Goal: Navigation & Orientation: Find specific page/section

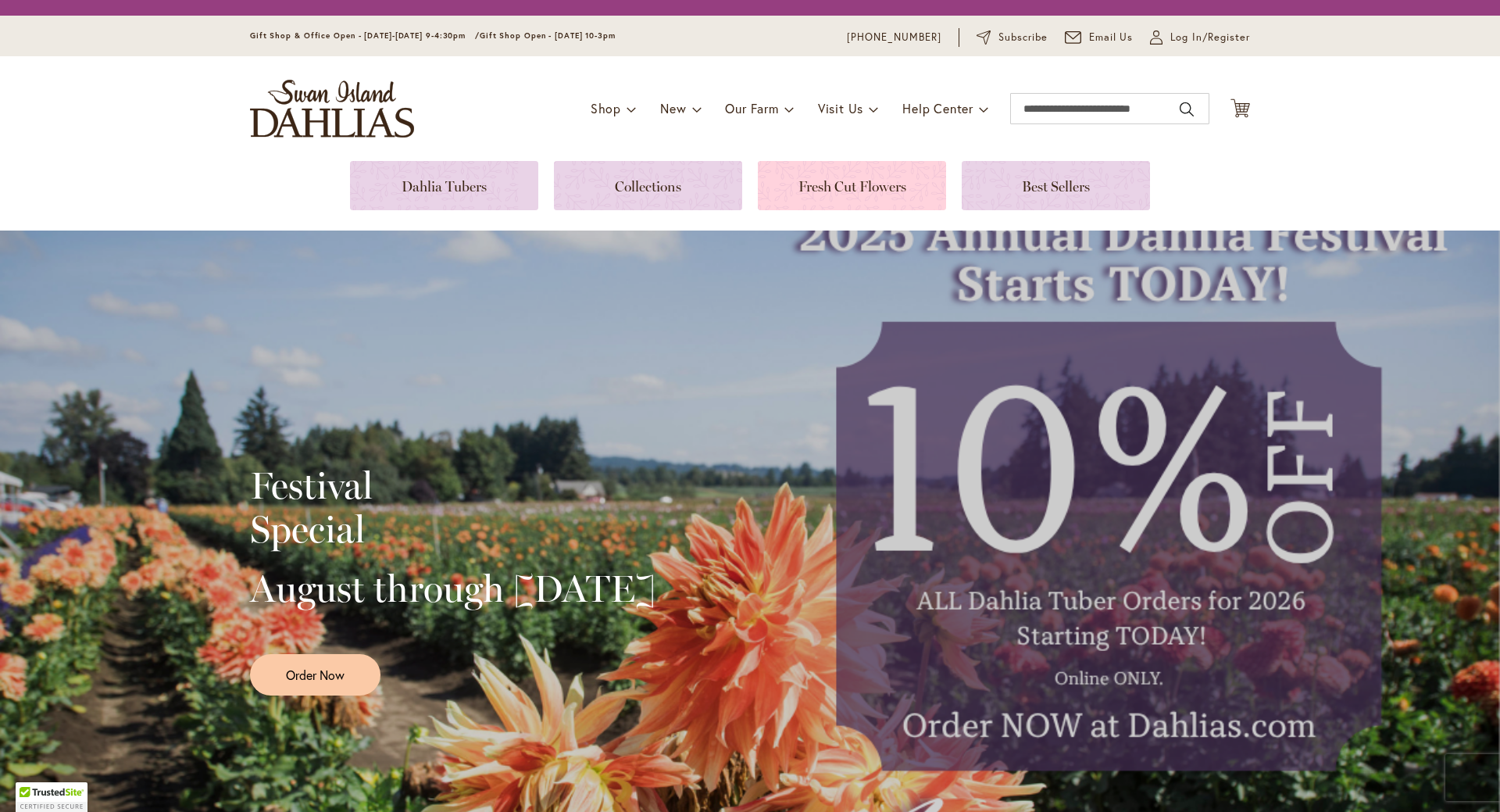
click at [881, 209] on link at bounding box center [852, 185] width 188 height 49
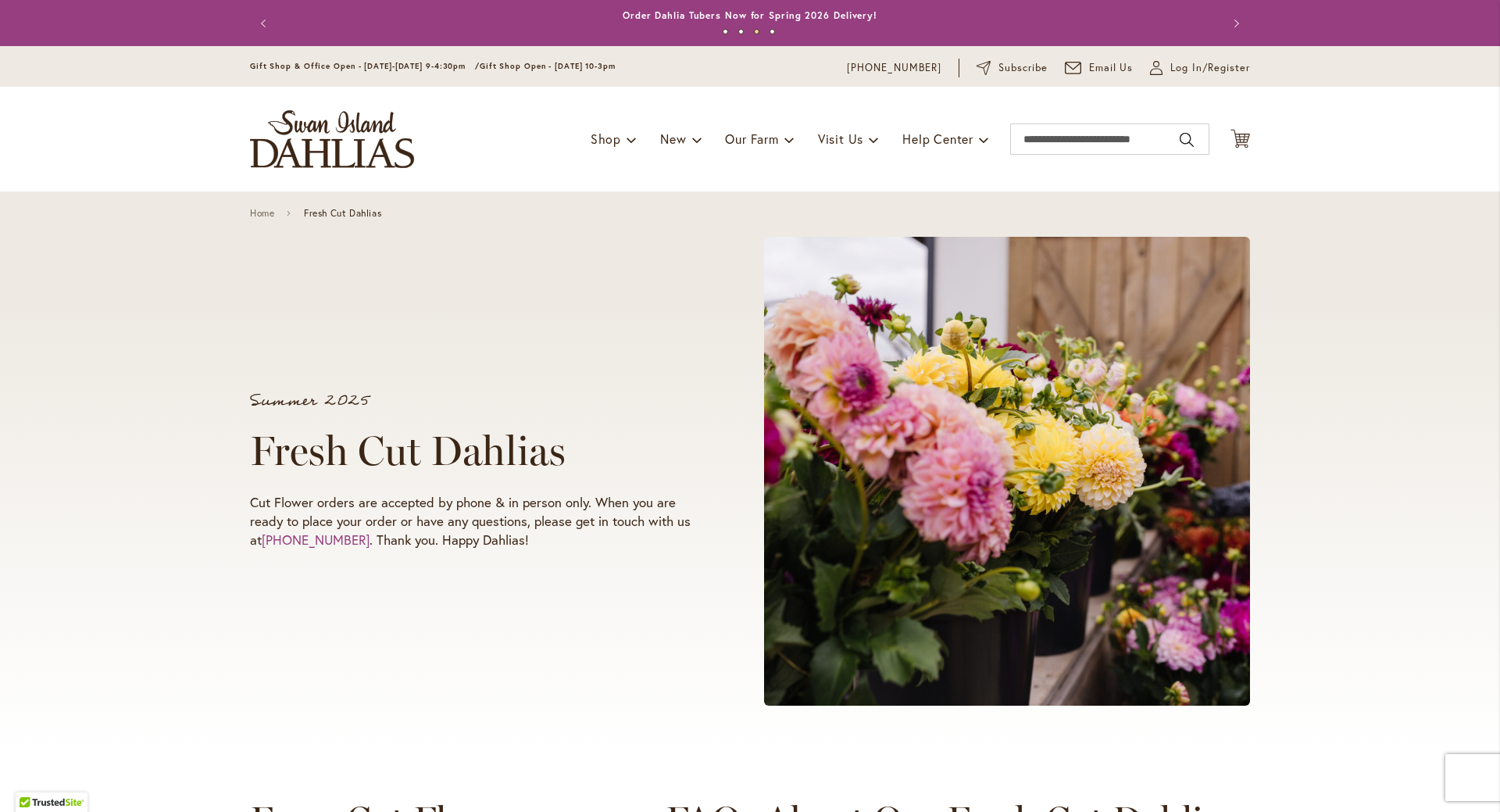
scroll to position [469, 0]
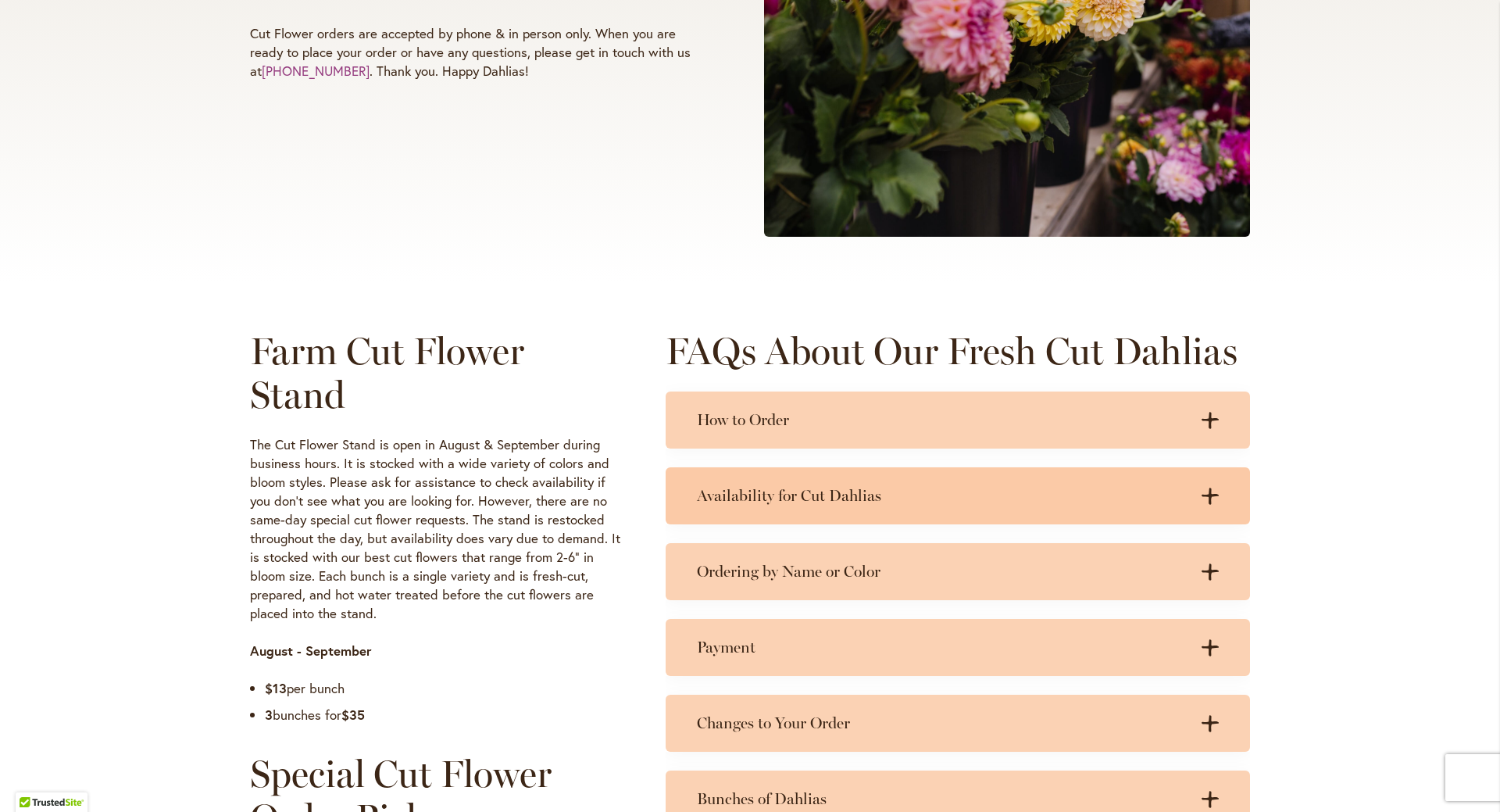
click at [1205, 494] on icon at bounding box center [1210, 495] width 17 height 16
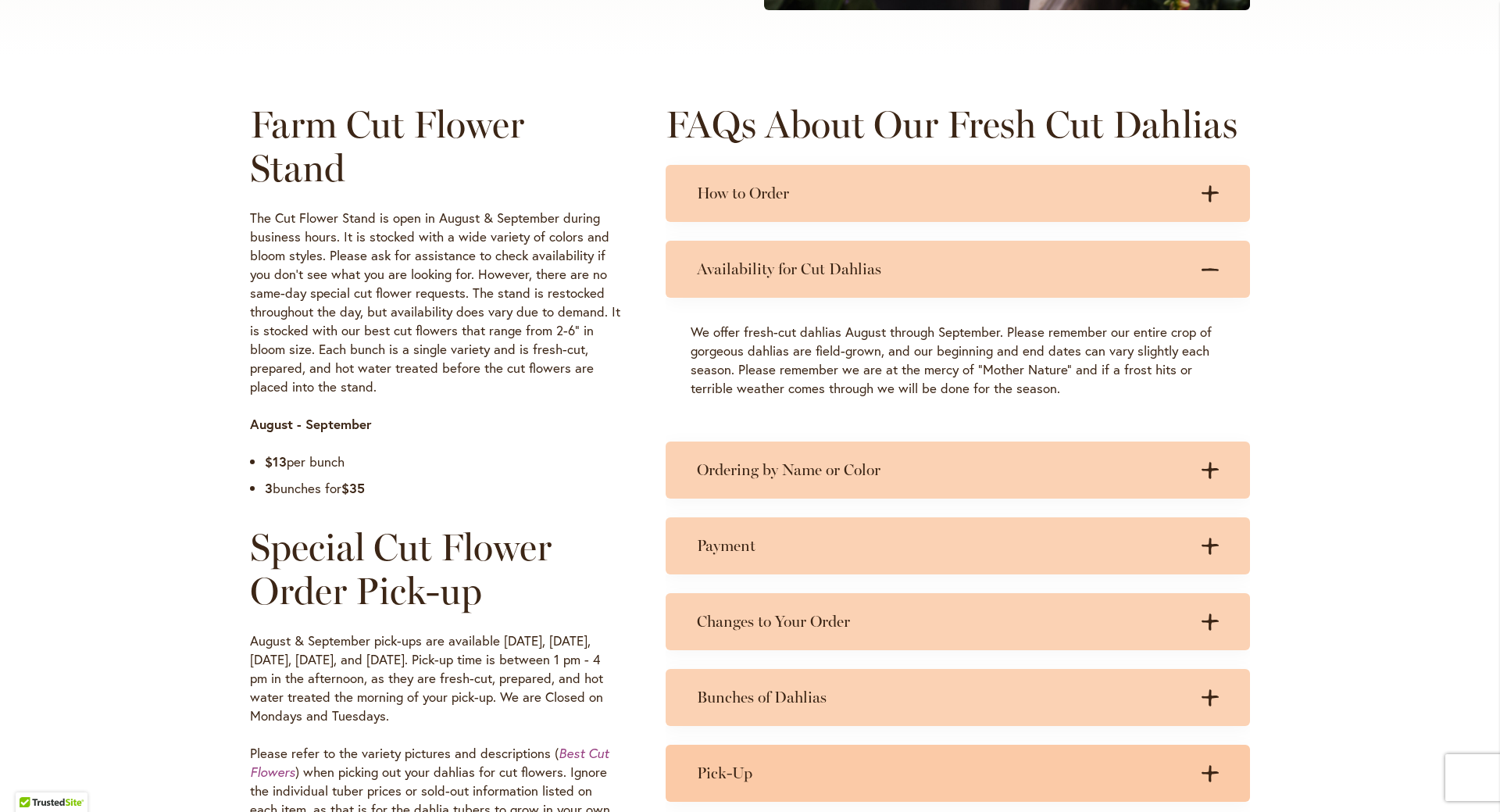
scroll to position [781, 0]
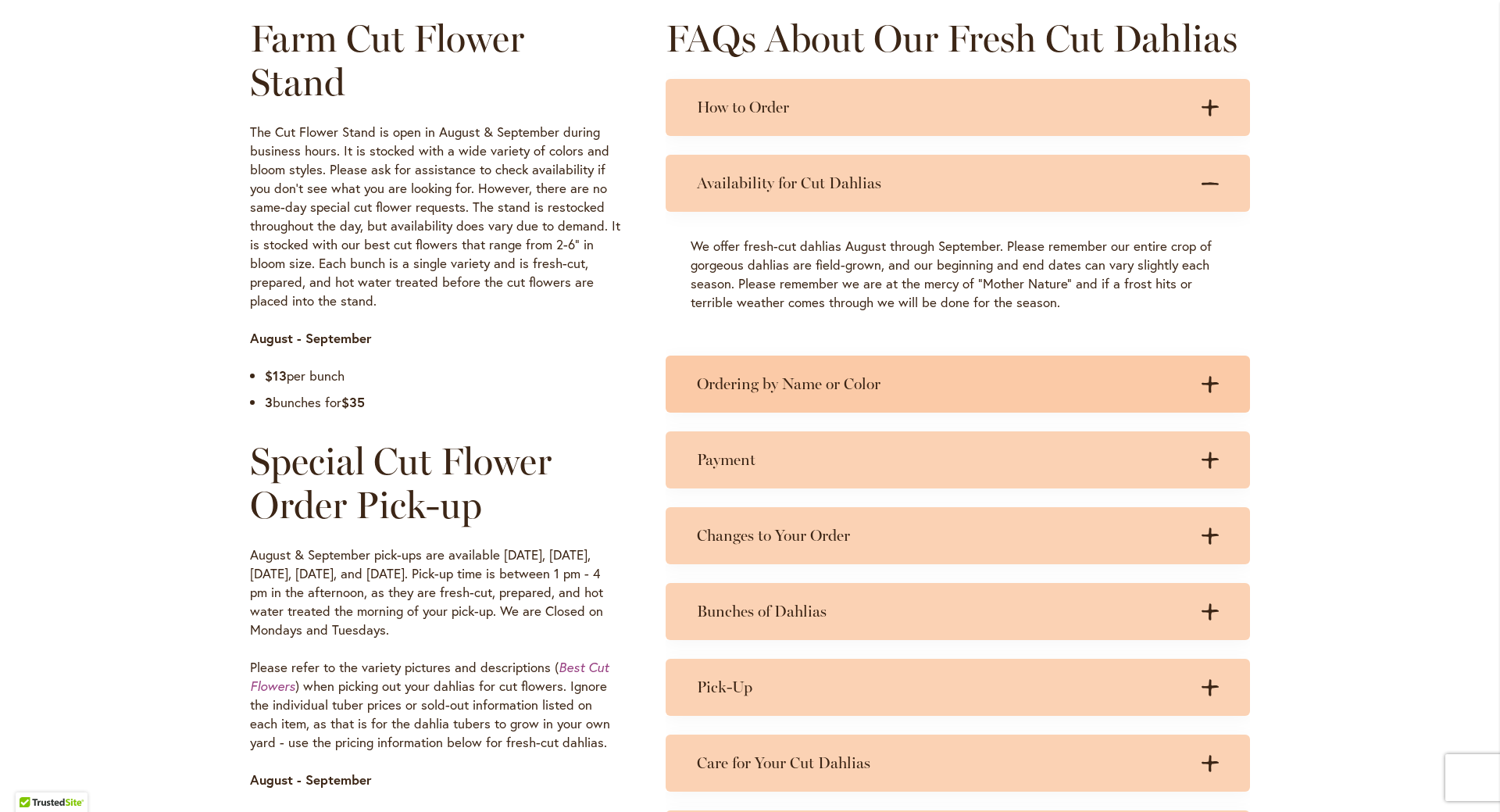
click at [1207, 391] on icon ".cls-1 { fill: #3c2616; stroke-width: 0px; }" at bounding box center [1210, 383] width 17 height 17
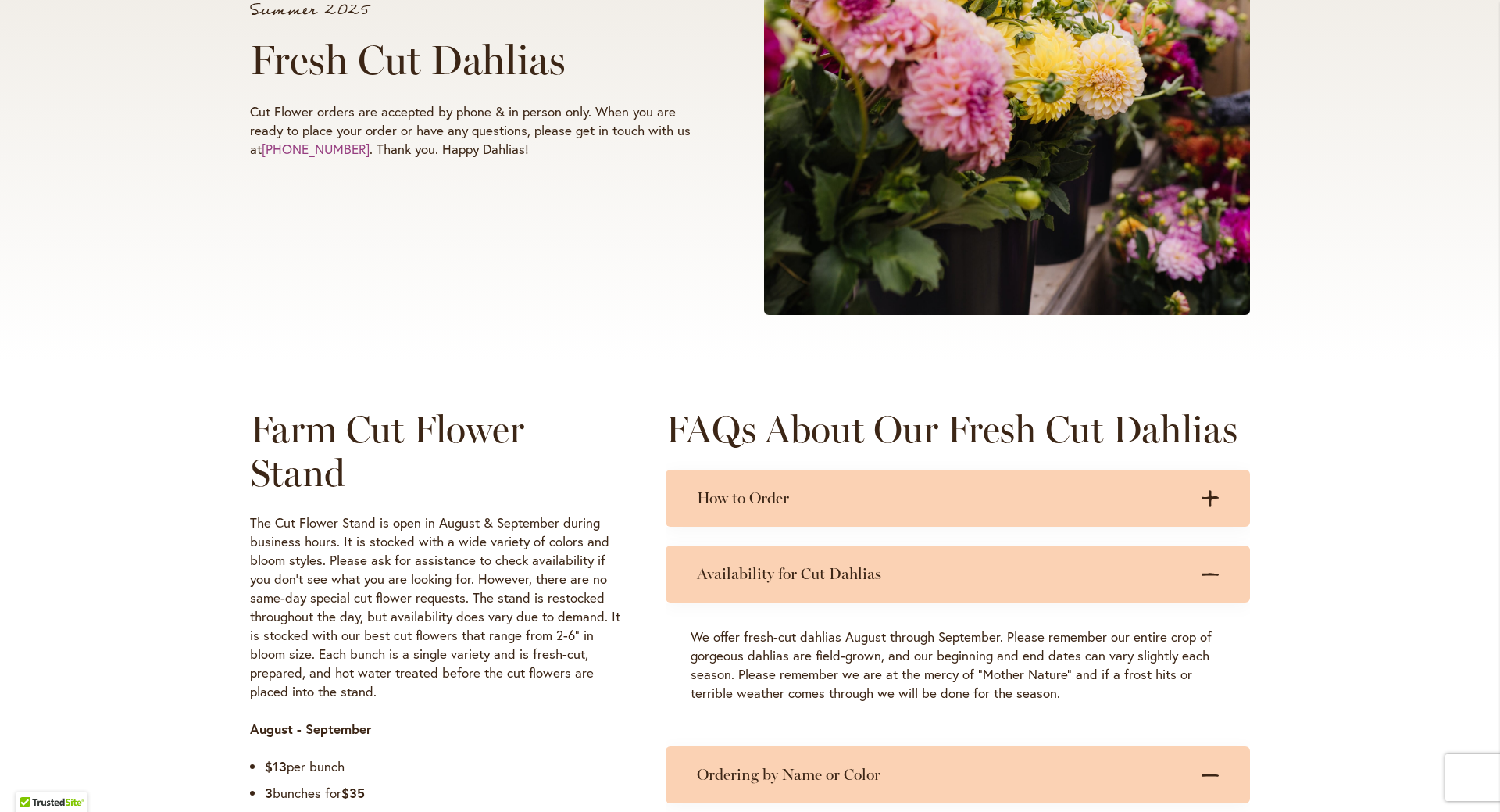
scroll to position [0, 0]
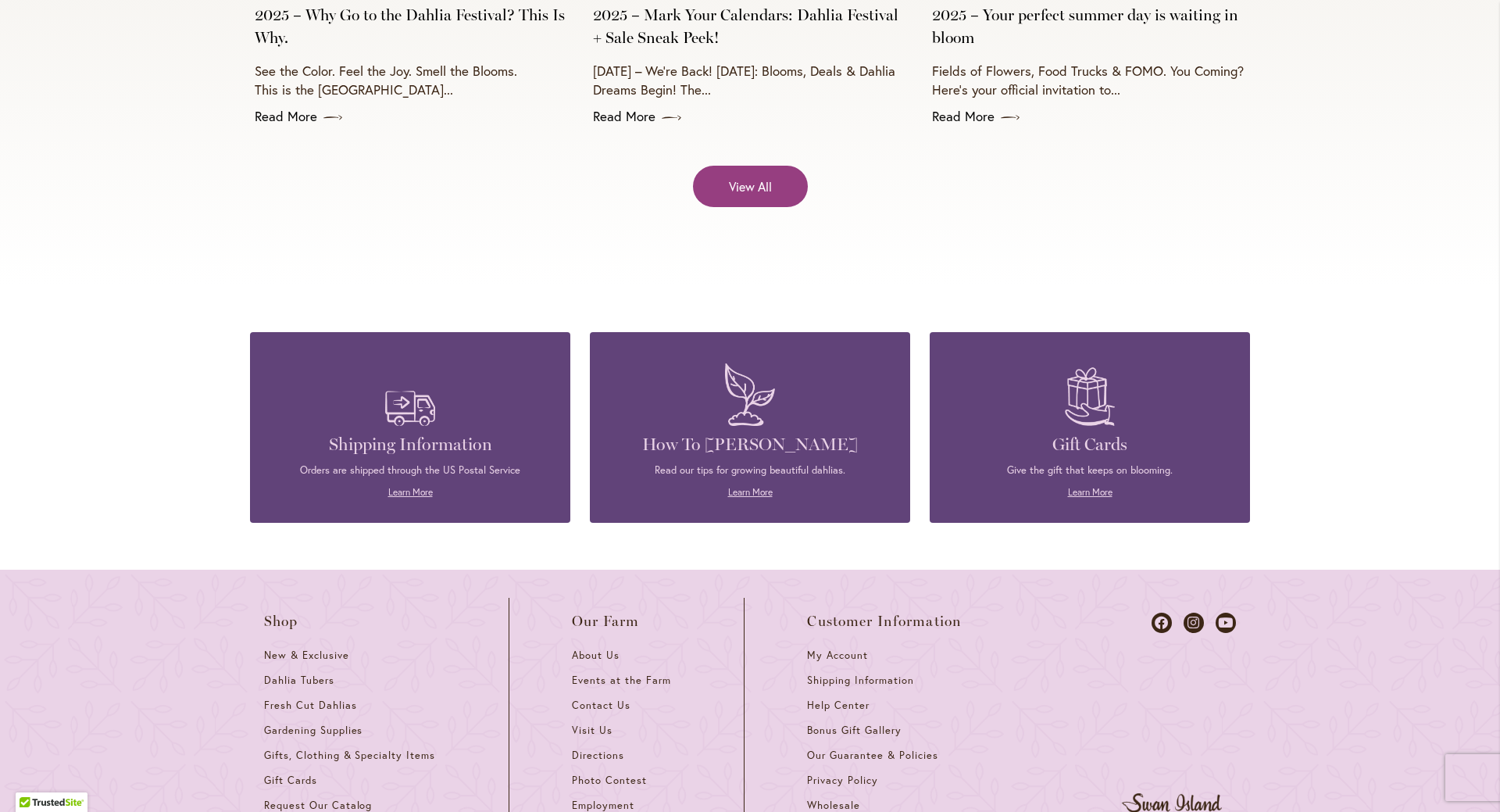
scroll to position [6641, 0]
